Goal: Register for event/course

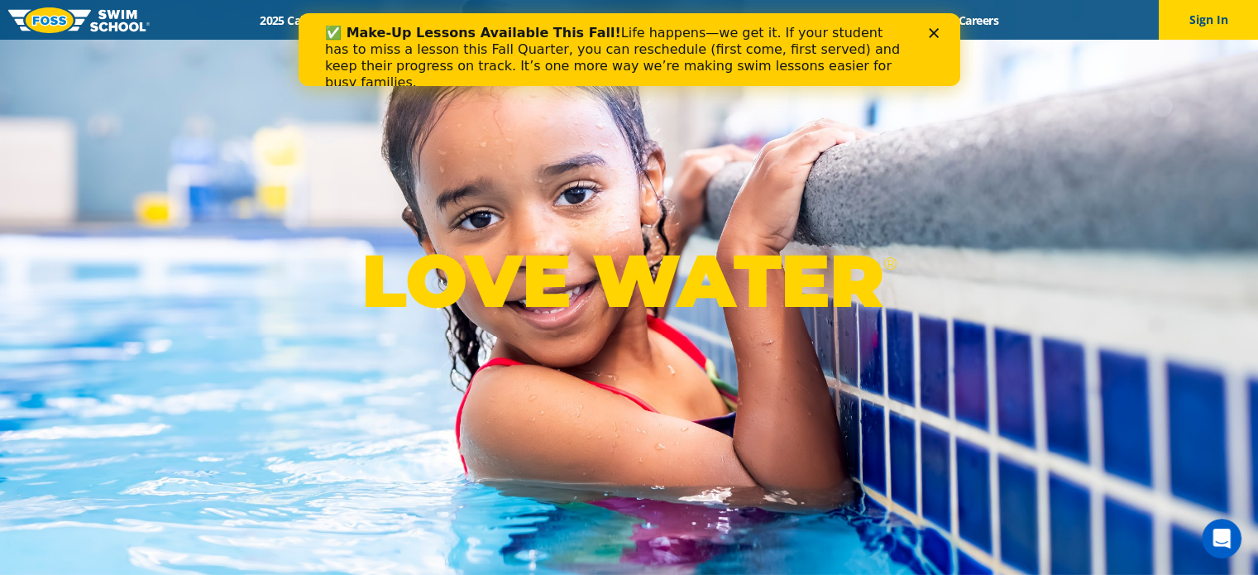
click at [928, 32] on icon "Close" at bounding box center [933, 33] width 10 height 10
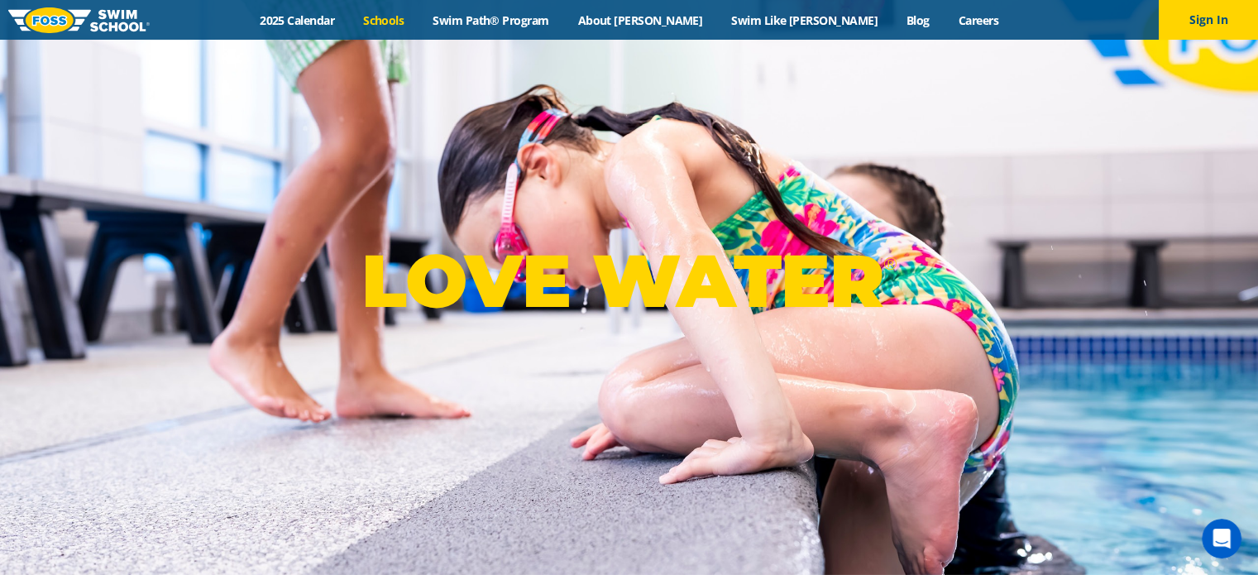
click at [419, 14] on link "Schools" at bounding box center [383, 20] width 69 height 16
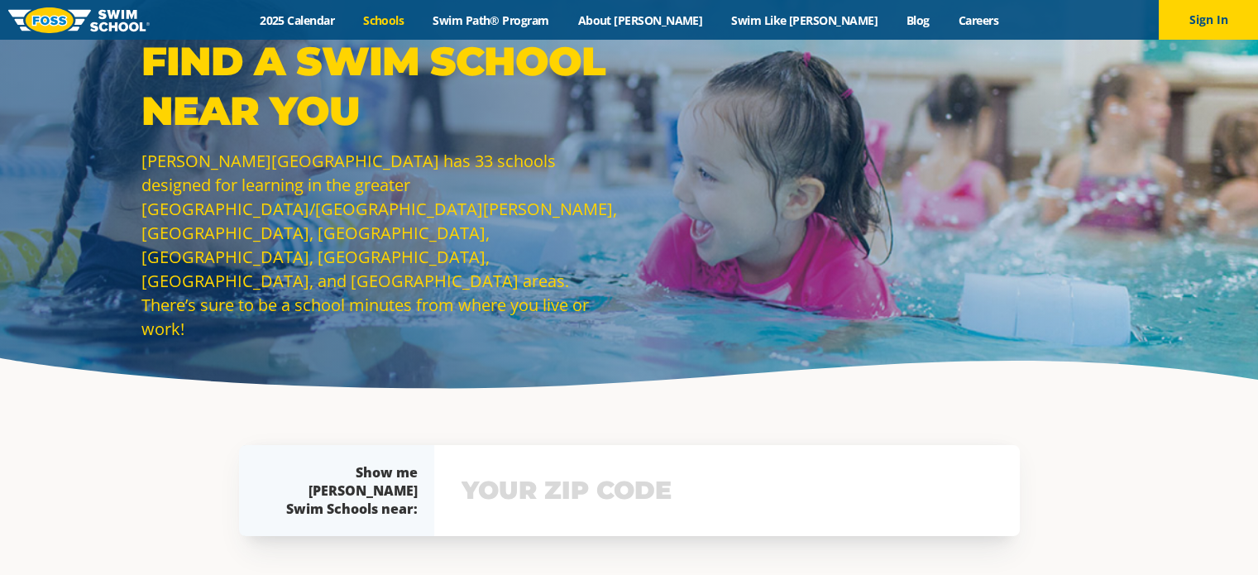
click at [558, 493] on input "text" at bounding box center [726, 491] width 539 height 48
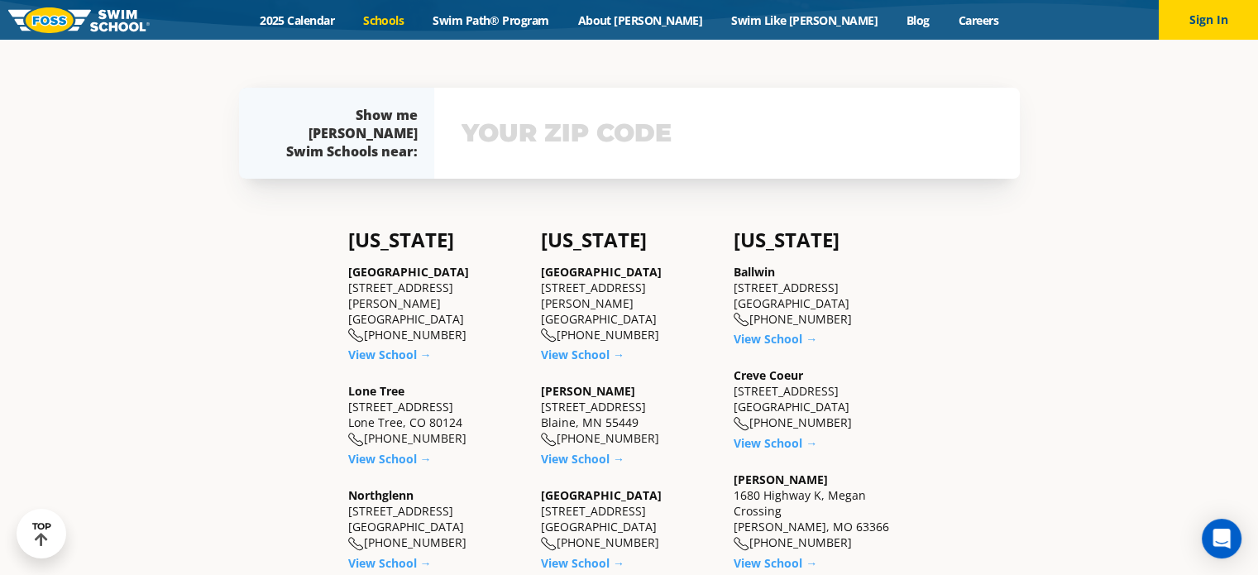
scroll to position [362, 0]
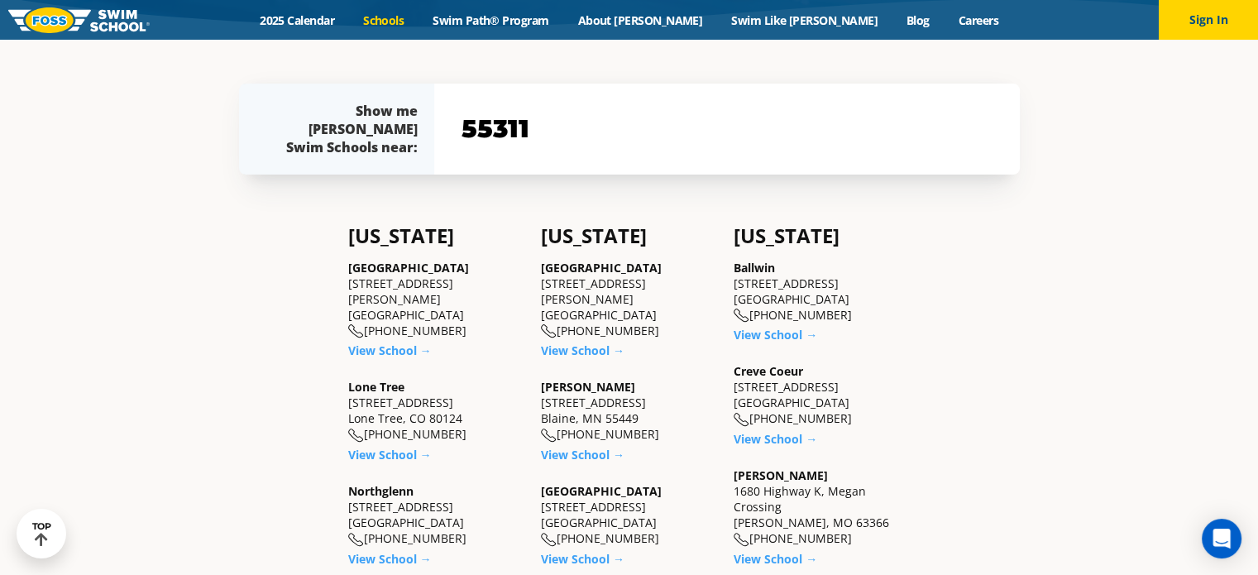
type input "55311"
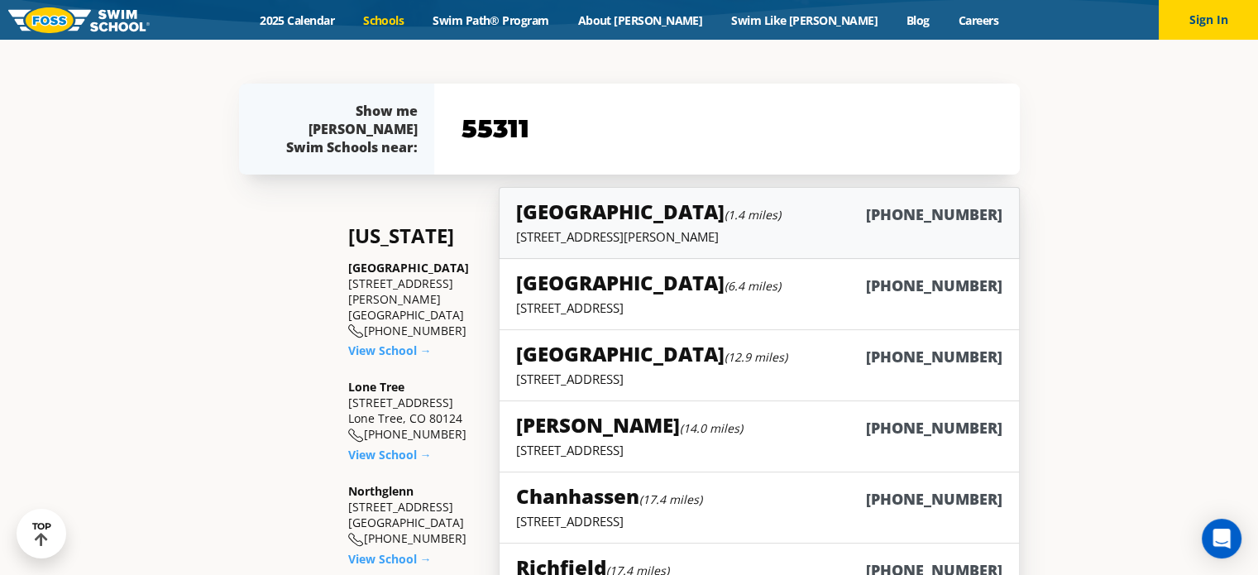
click at [725, 214] on small "(1.4 miles)" at bounding box center [753, 215] width 56 height 16
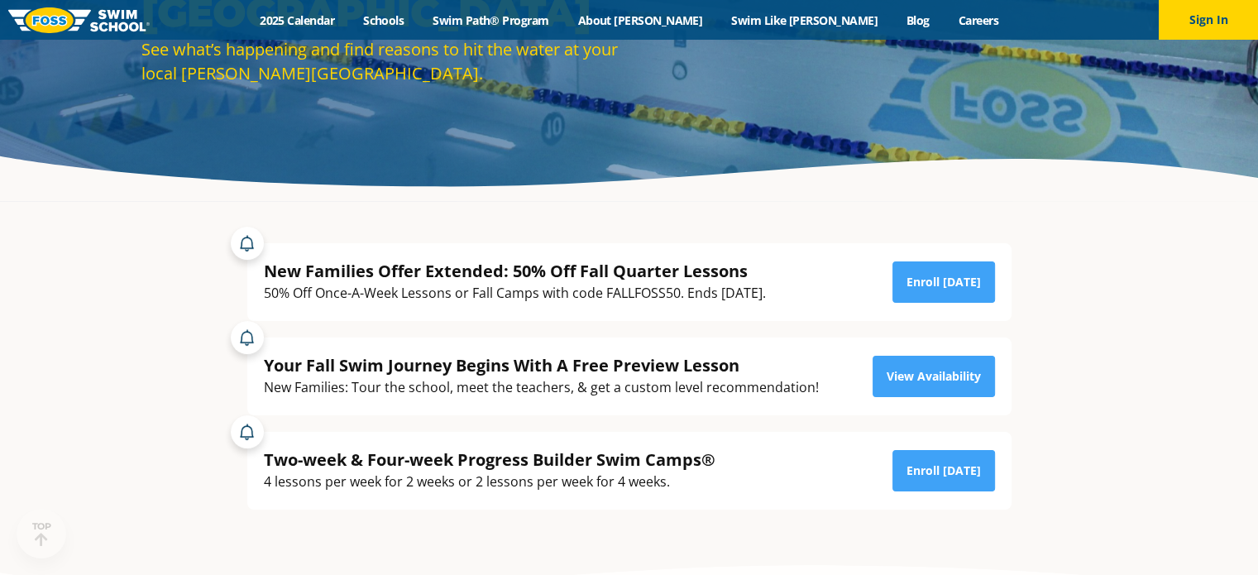
scroll to position [202, 0]
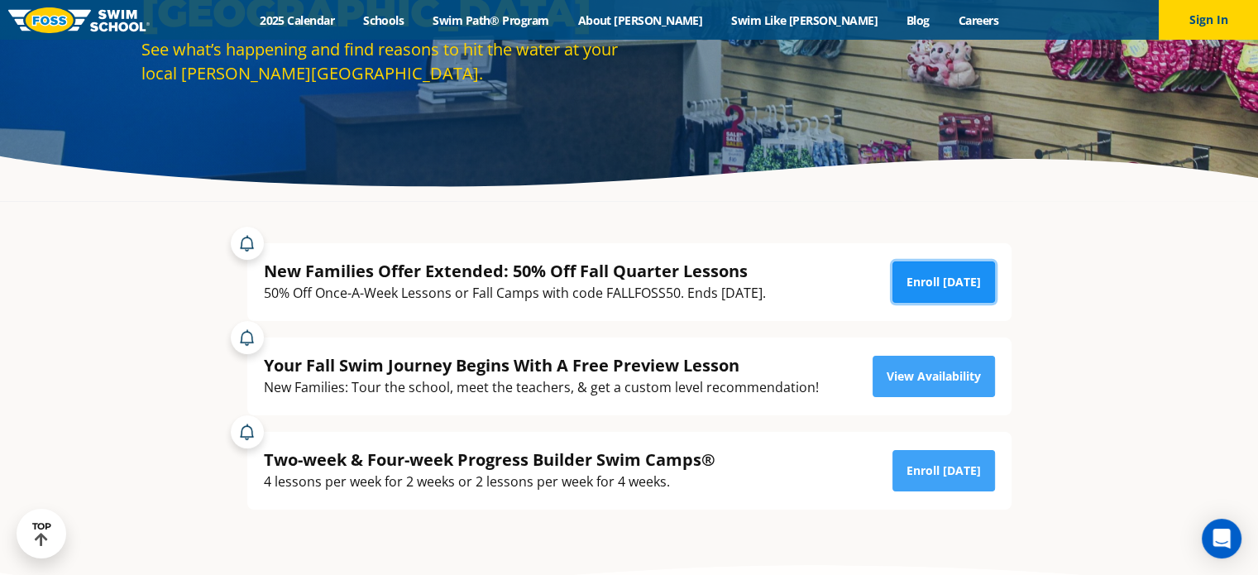
click at [955, 268] on link "Enroll Today" at bounding box center [944, 281] width 103 height 41
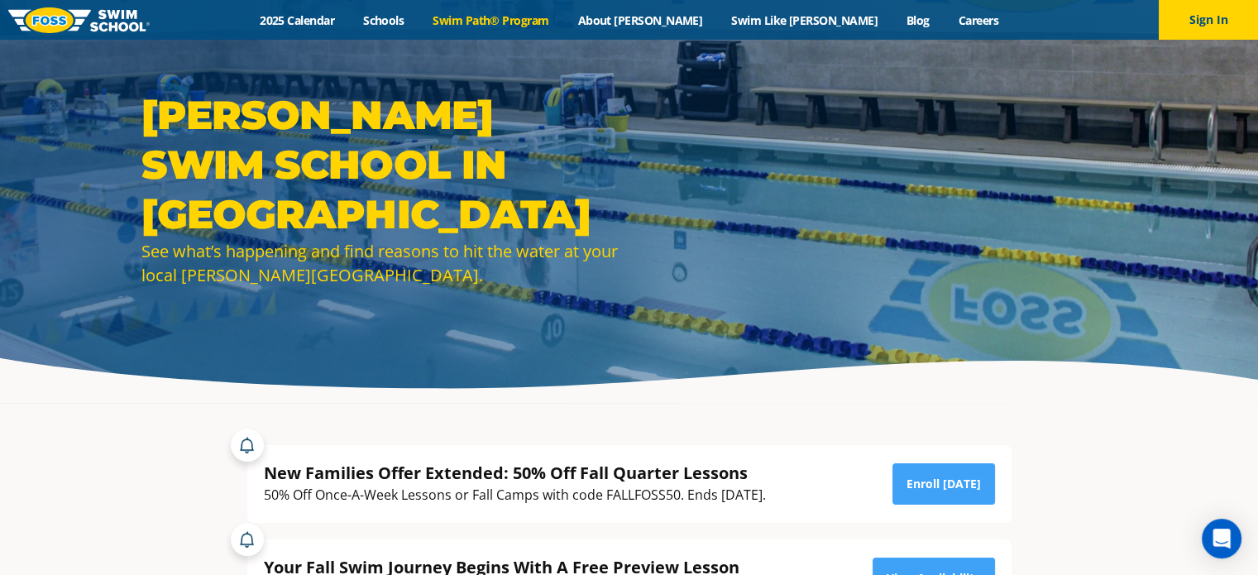
click at [563, 13] on link "Swim Path® Program" at bounding box center [491, 20] width 145 height 16
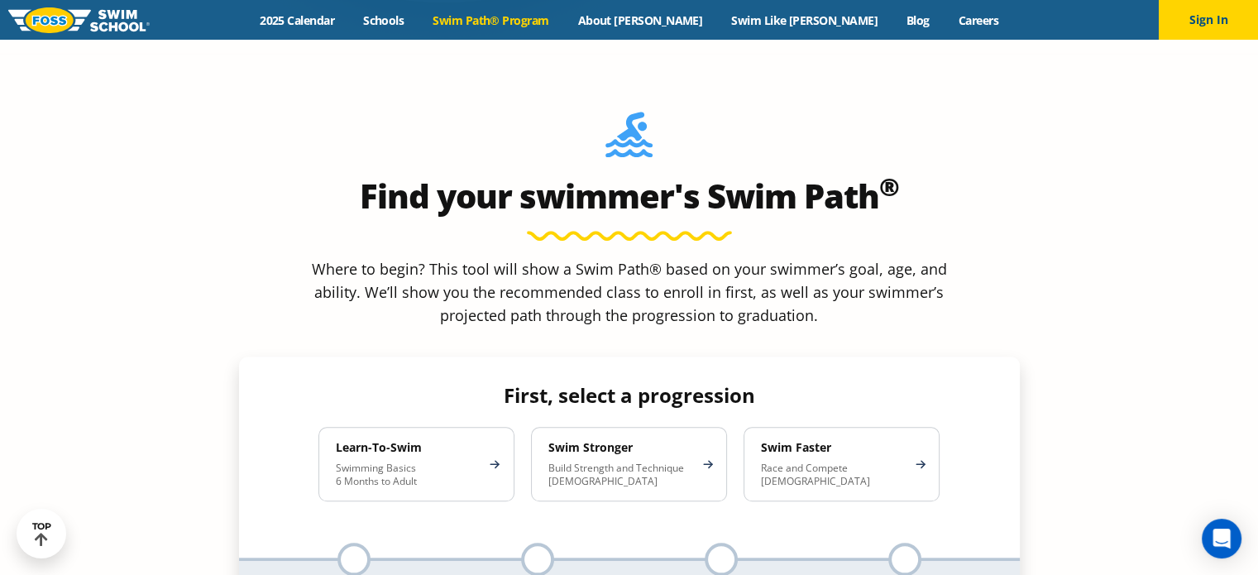
scroll to position [1405, 0]
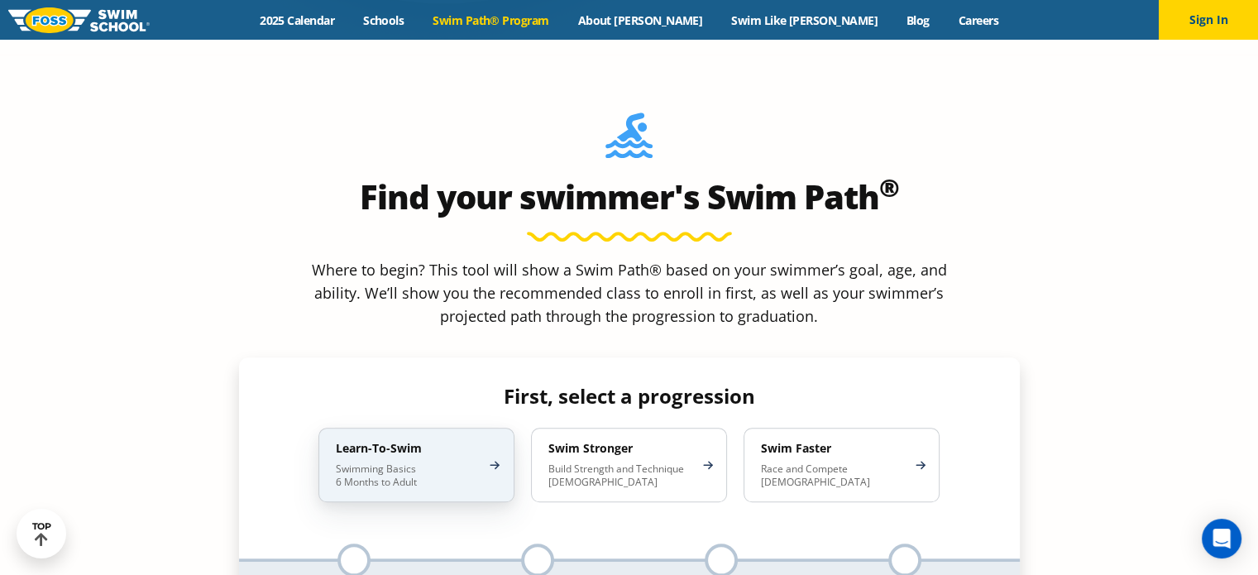
click at [446, 462] on p "Swimming Basics 6 Months to Adult" at bounding box center [408, 475] width 145 height 26
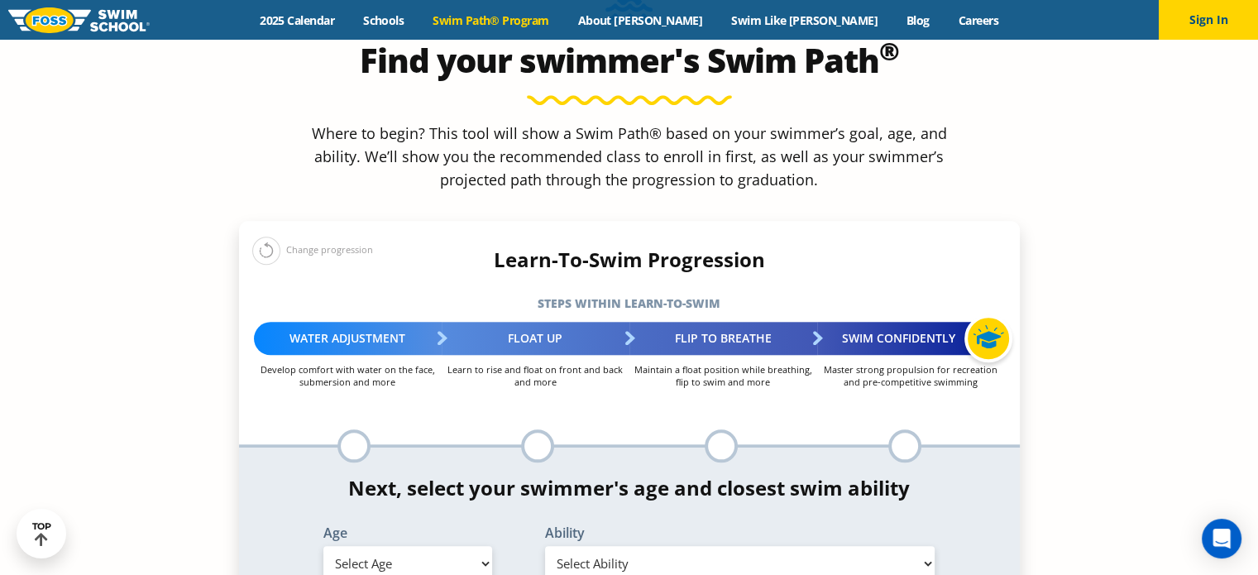
scroll to position [1554, 0]
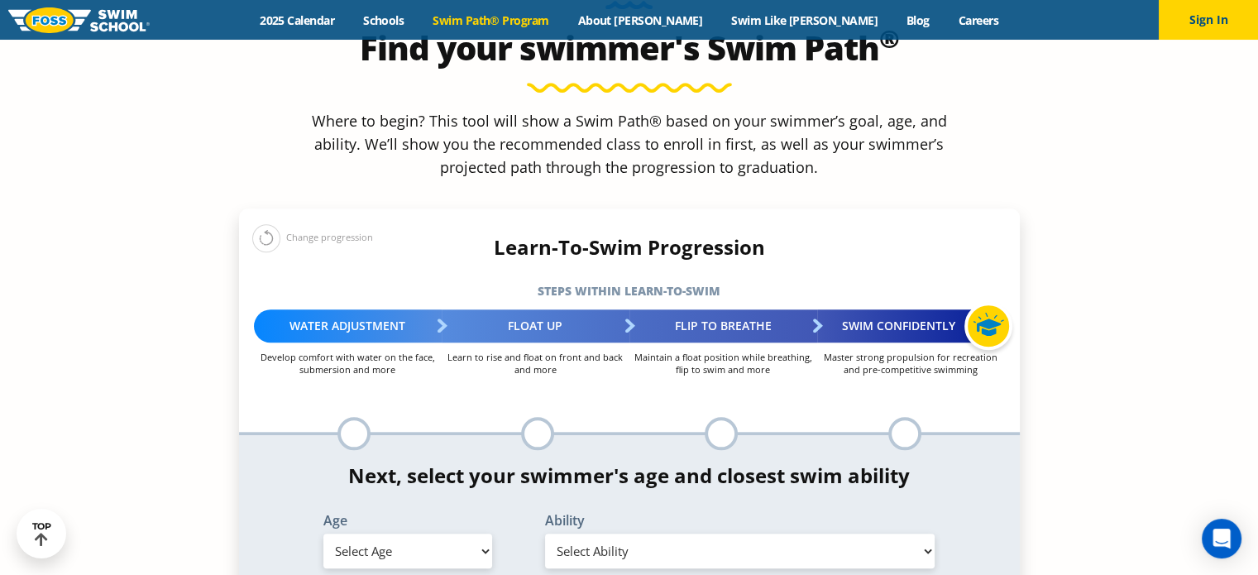
click at [433, 534] on select "Select Age 6 months - 1 year 1 year 2 years 3 years 4 years 5 years 6 years 7 y…" at bounding box center [407, 551] width 169 height 35
select select "4-years"
click at [323, 534] on select "Select Age 6 months - 1 year 1 year 2 years 3 years 4 years 5 years 6 years 7 y…" at bounding box center [407, 551] width 169 height 35
click at [566, 534] on select "Select Ability First in-water experience When in the water, reliant on a life j…" at bounding box center [740, 551] width 390 height 35
select select "4-years-when-in-the-water-reliant-on-a-life-jacket-or-floatation-device"
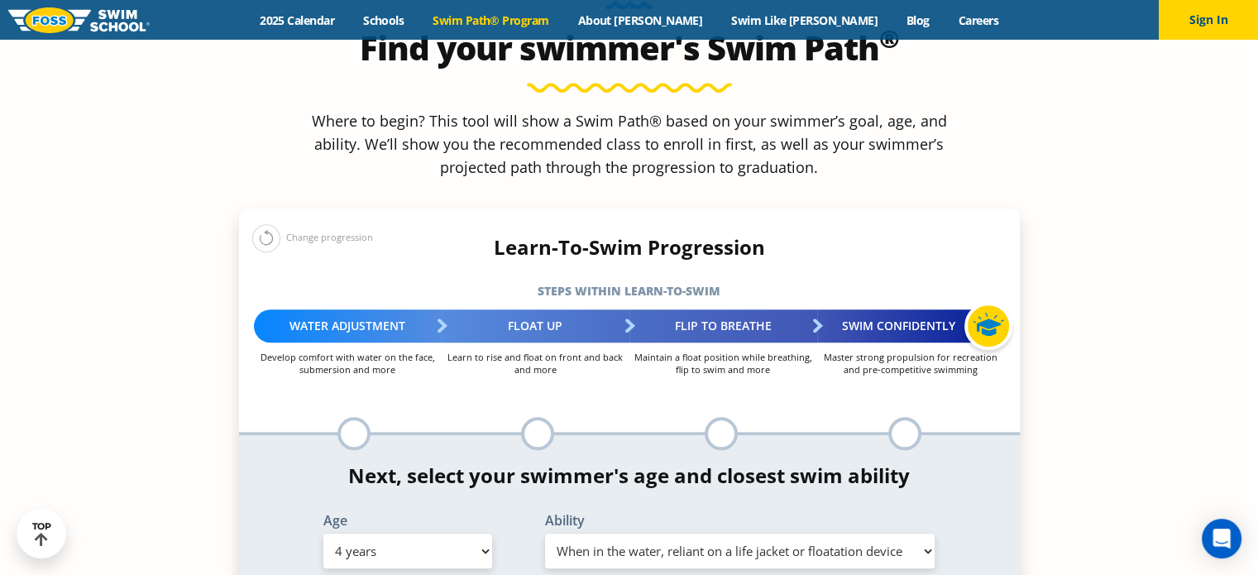
click at [545, 534] on select "Select Ability First in-water experience When in the water, reliant on a life j…" at bounding box center [740, 551] width 390 height 35
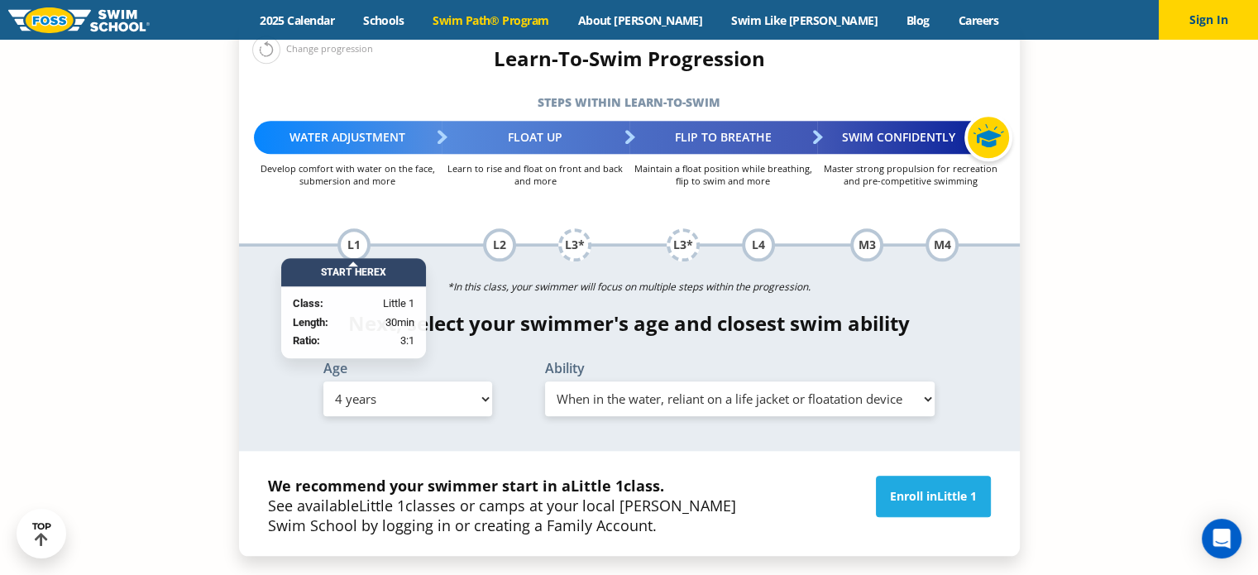
scroll to position [1743, 0]
click at [893, 476] on link "Enroll in Little 1" at bounding box center [933, 496] width 115 height 41
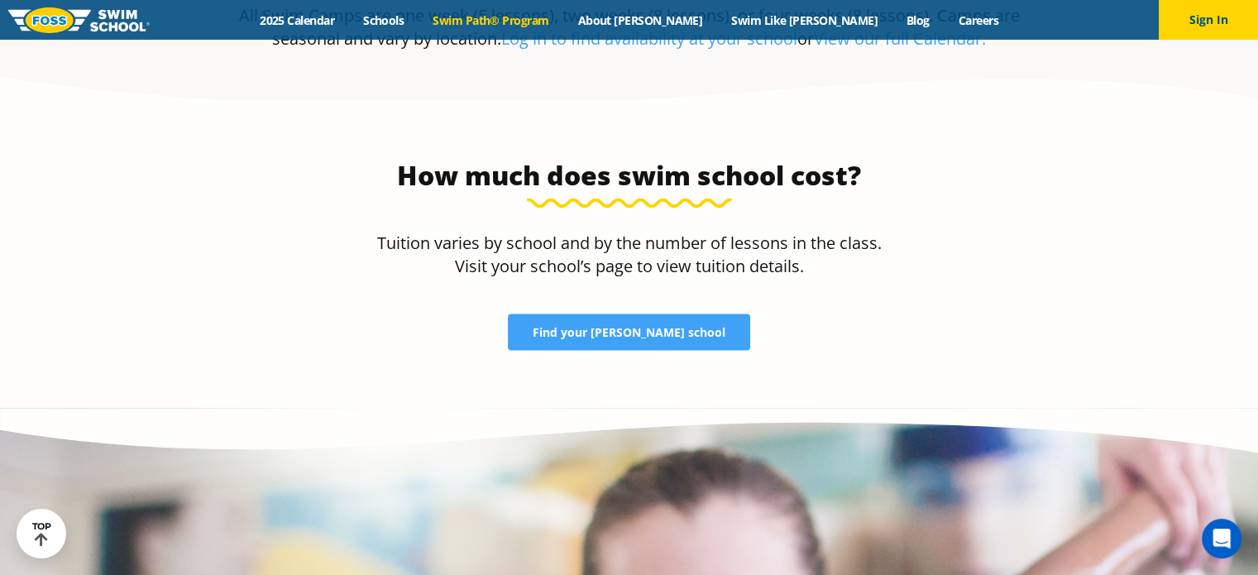
scroll to position [3448, 0]
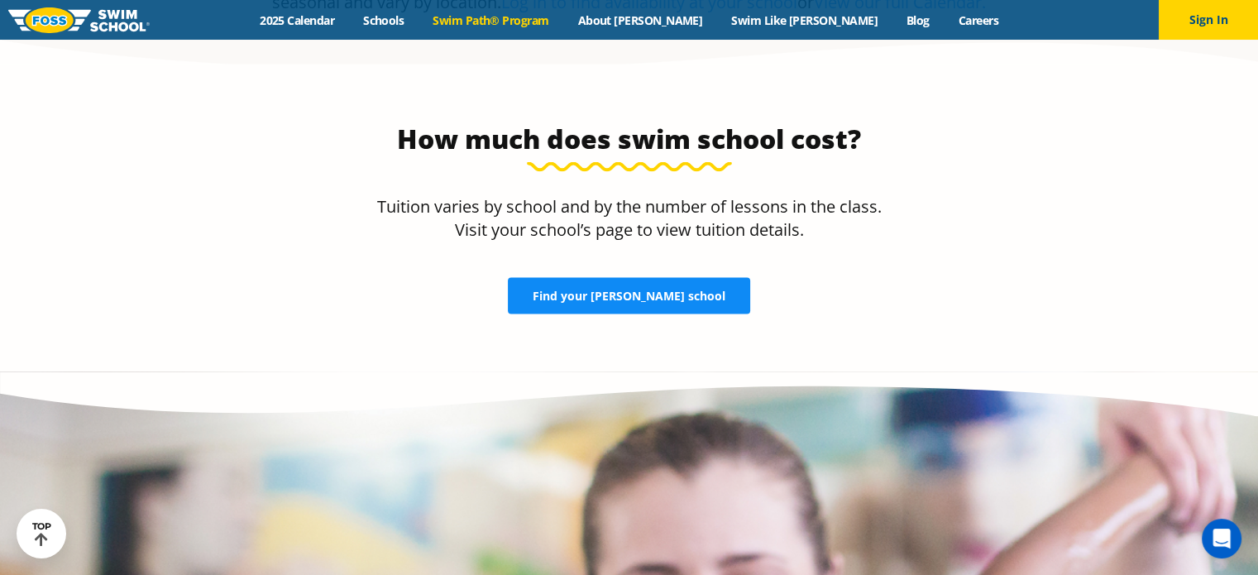
click at [593, 290] on span "Find your [PERSON_NAME] school" at bounding box center [629, 296] width 193 height 12
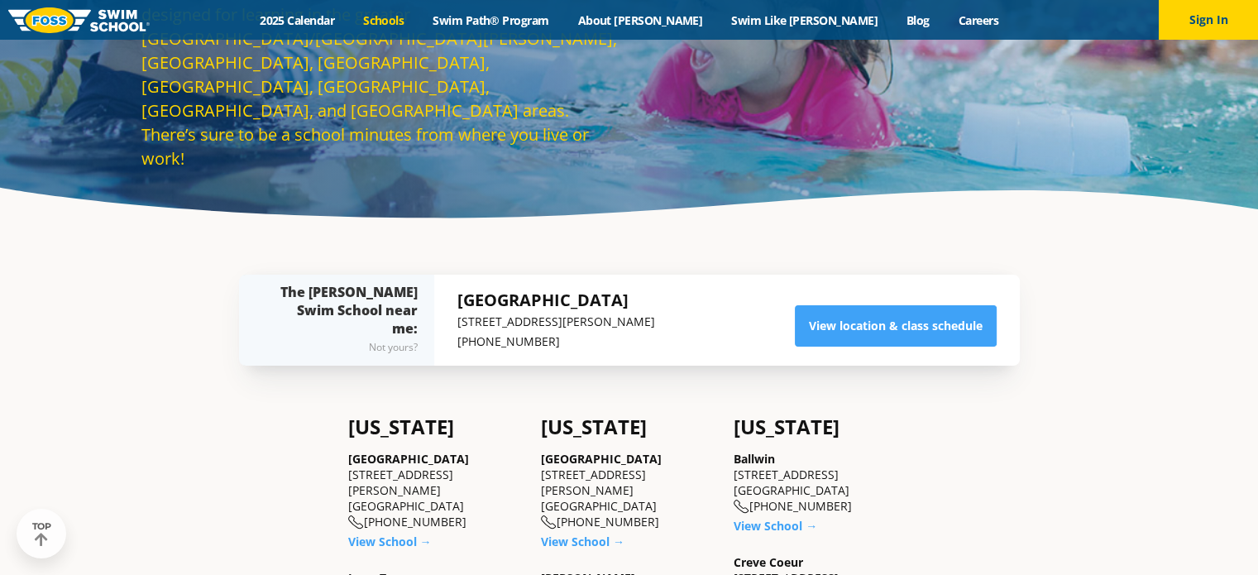
scroll to position [171, 0]
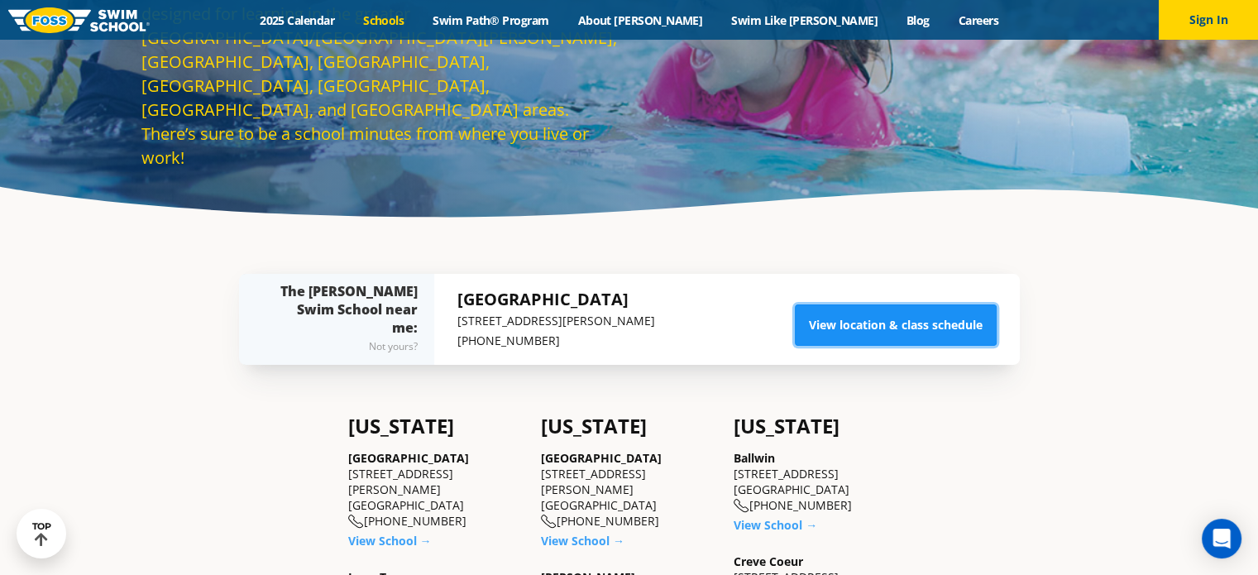
click at [849, 321] on link "View location & class schedule" at bounding box center [896, 324] width 202 height 41
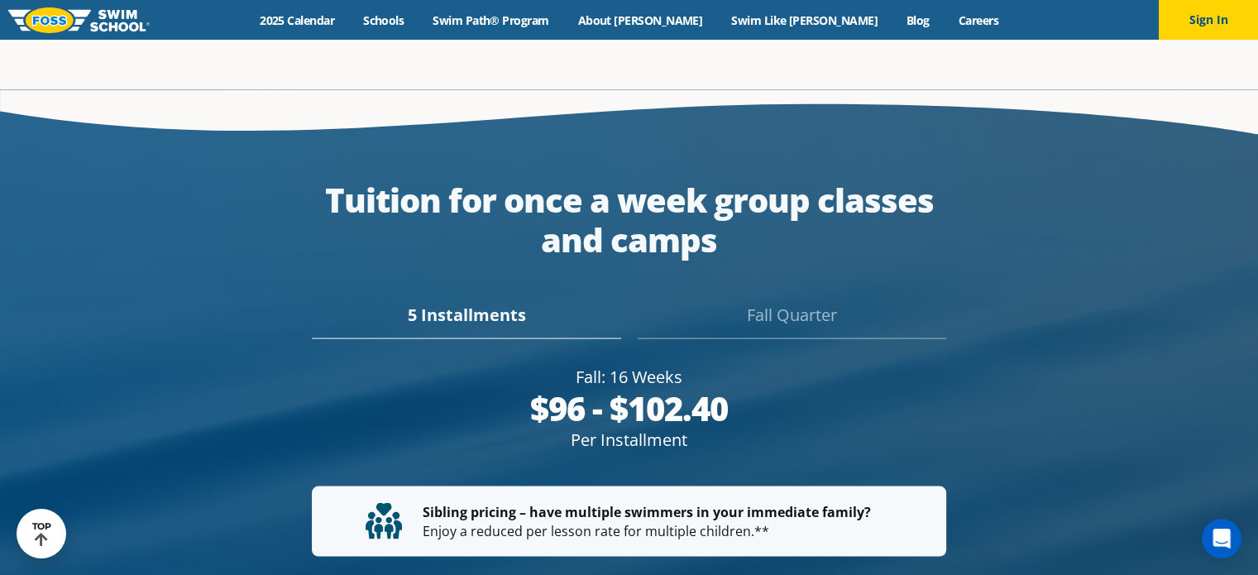
scroll to position [3032, 0]
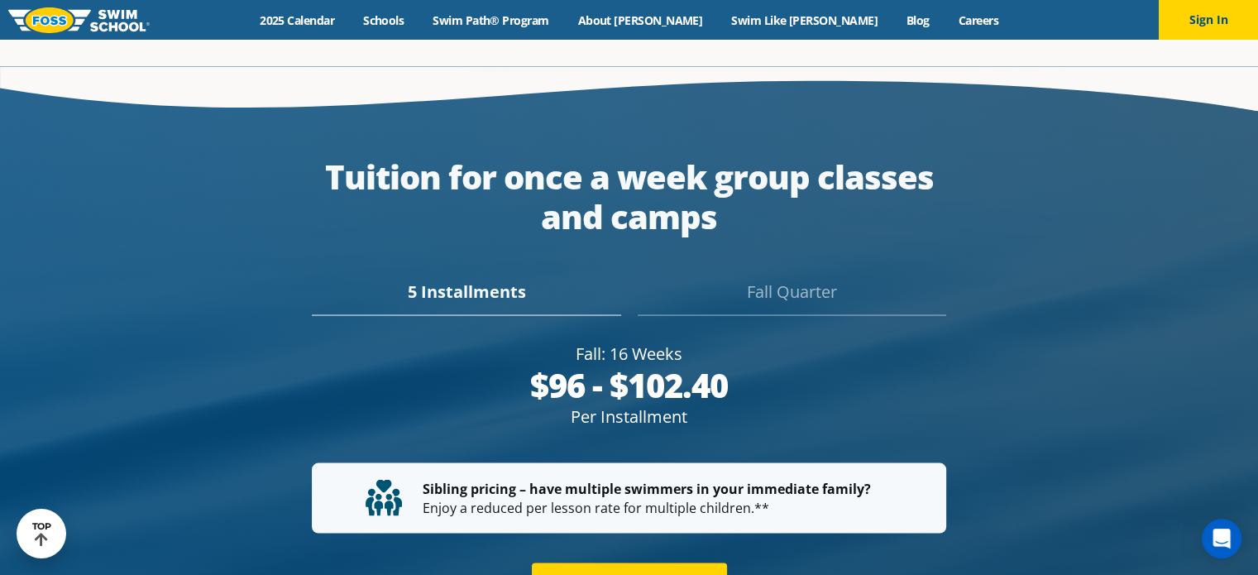
click at [788, 279] on div "Fall Quarter" at bounding box center [792, 297] width 309 height 36
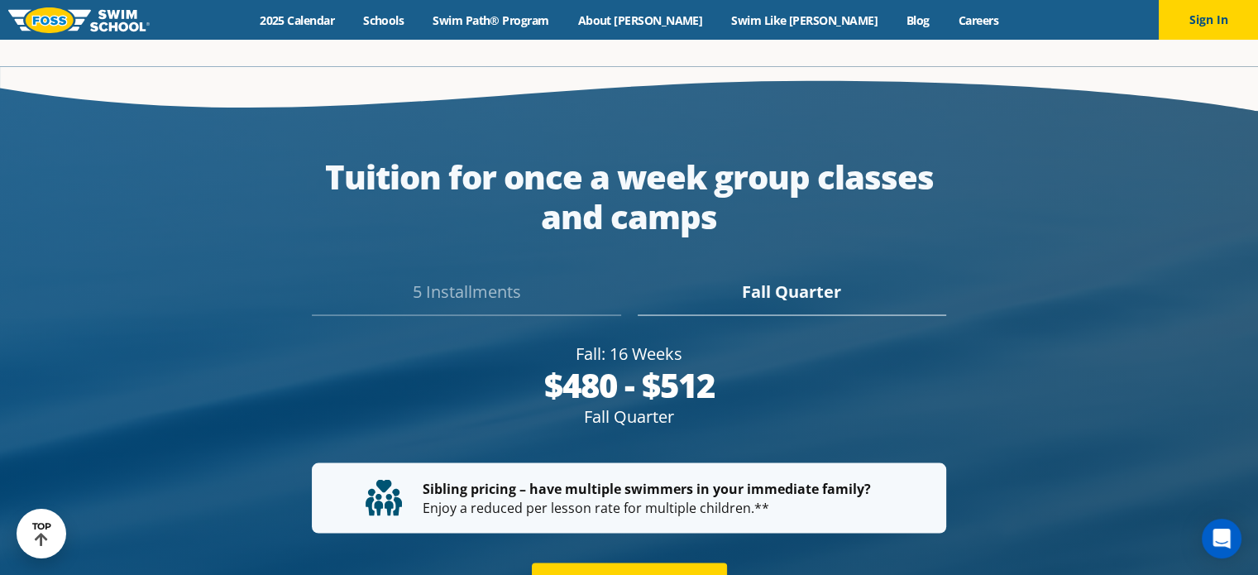
click at [479, 279] on div "5 Installments" at bounding box center [466, 297] width 309 height 36
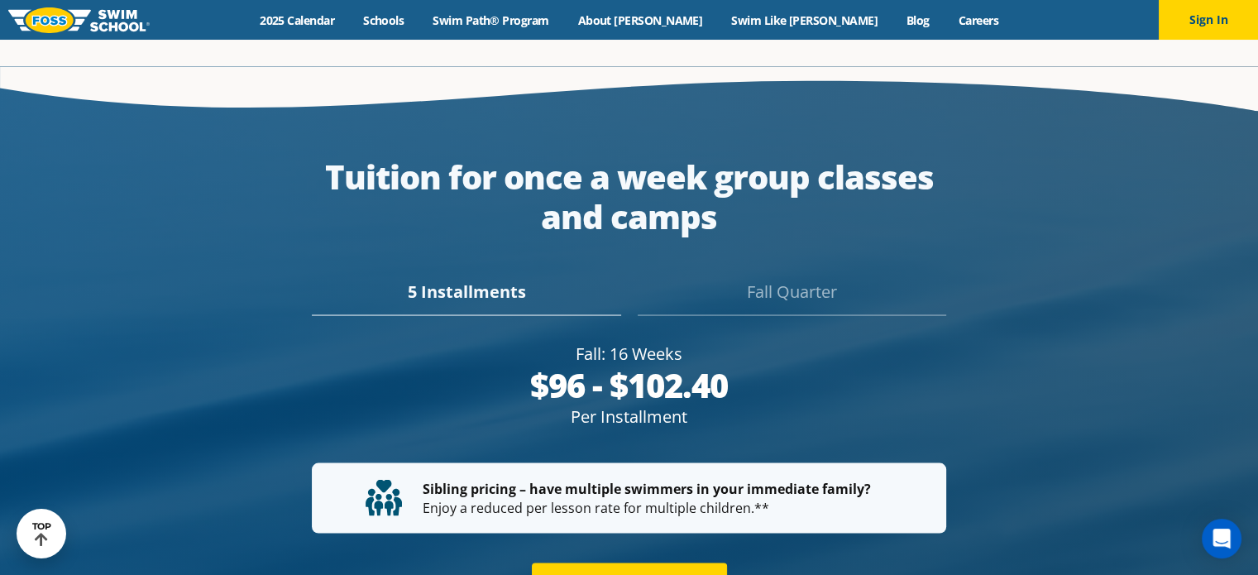
click at [807, 279] on div "Fall Quarter" at bounding box center [792, 297] width 309 height 36
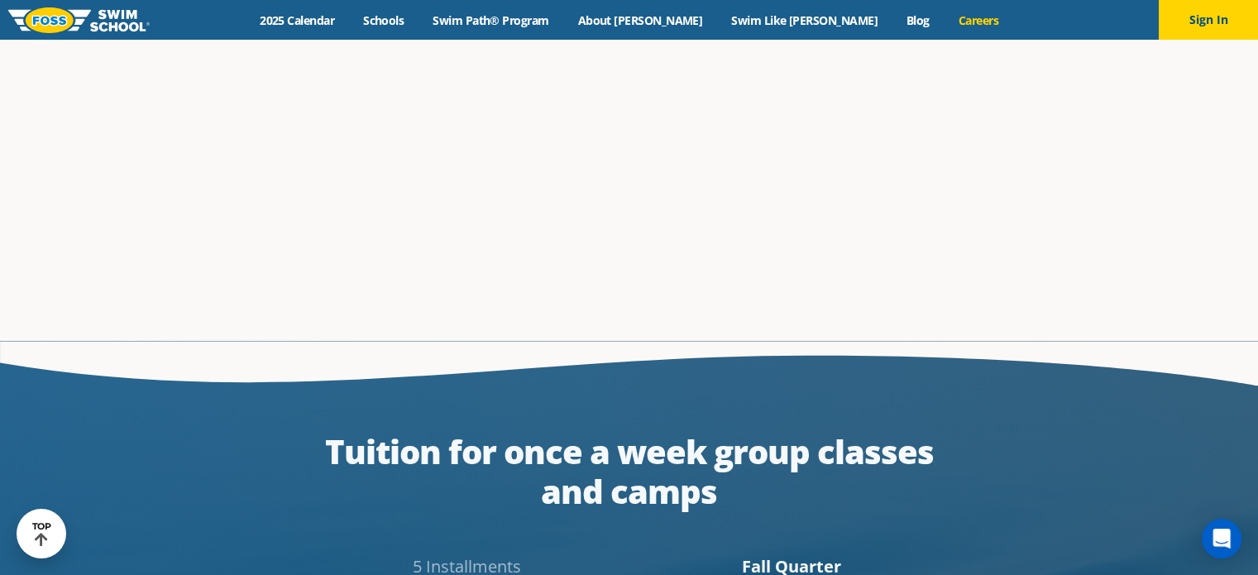
scroll to position [2780, 0]
